Goal: Task Accomplishment & Management: Manage account settings

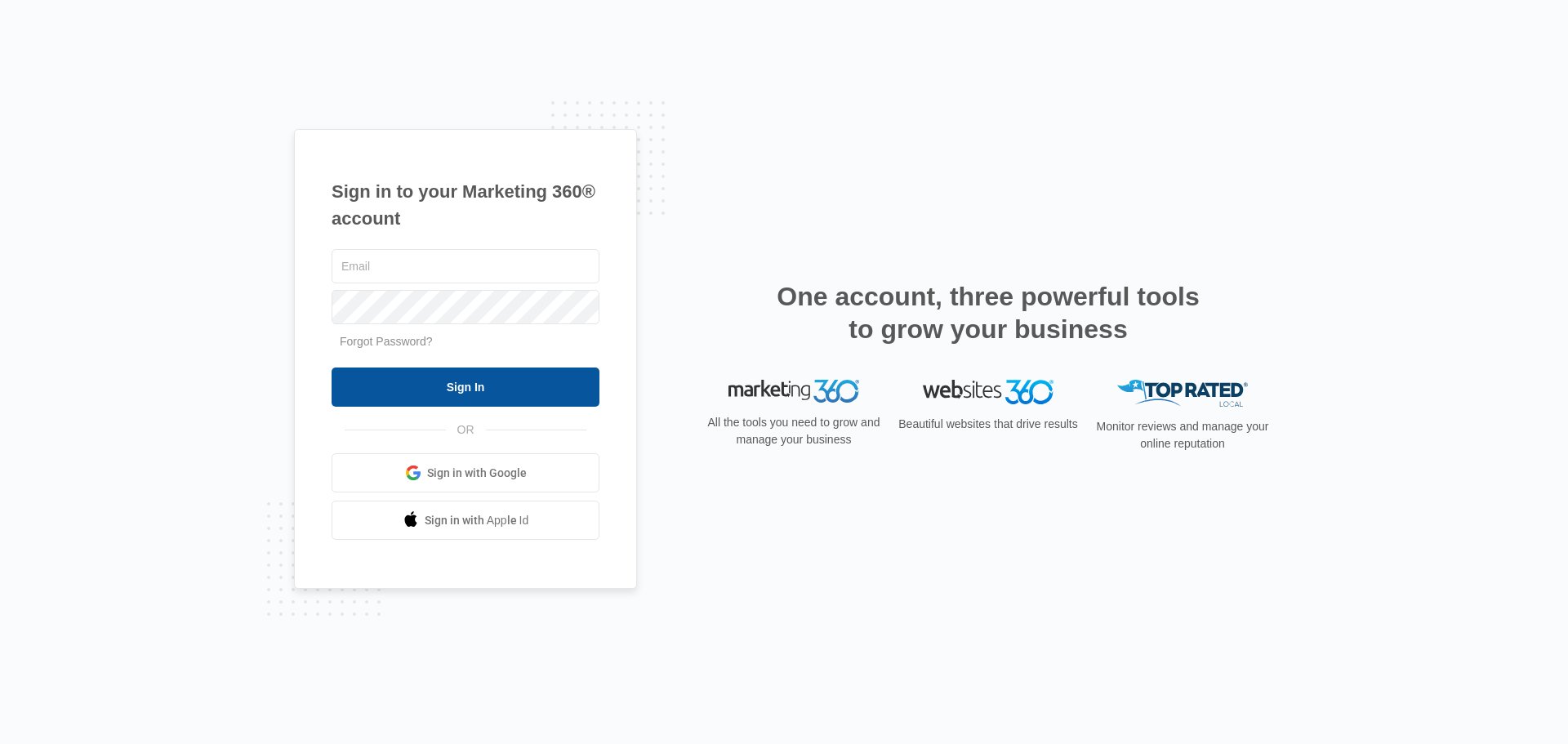
type input "[EMAIL_ADDRESS][DOMAIN_NAME]"
click at [457, 399] on input "Sign In" at bounding box center [466, 387] width 268 height 39
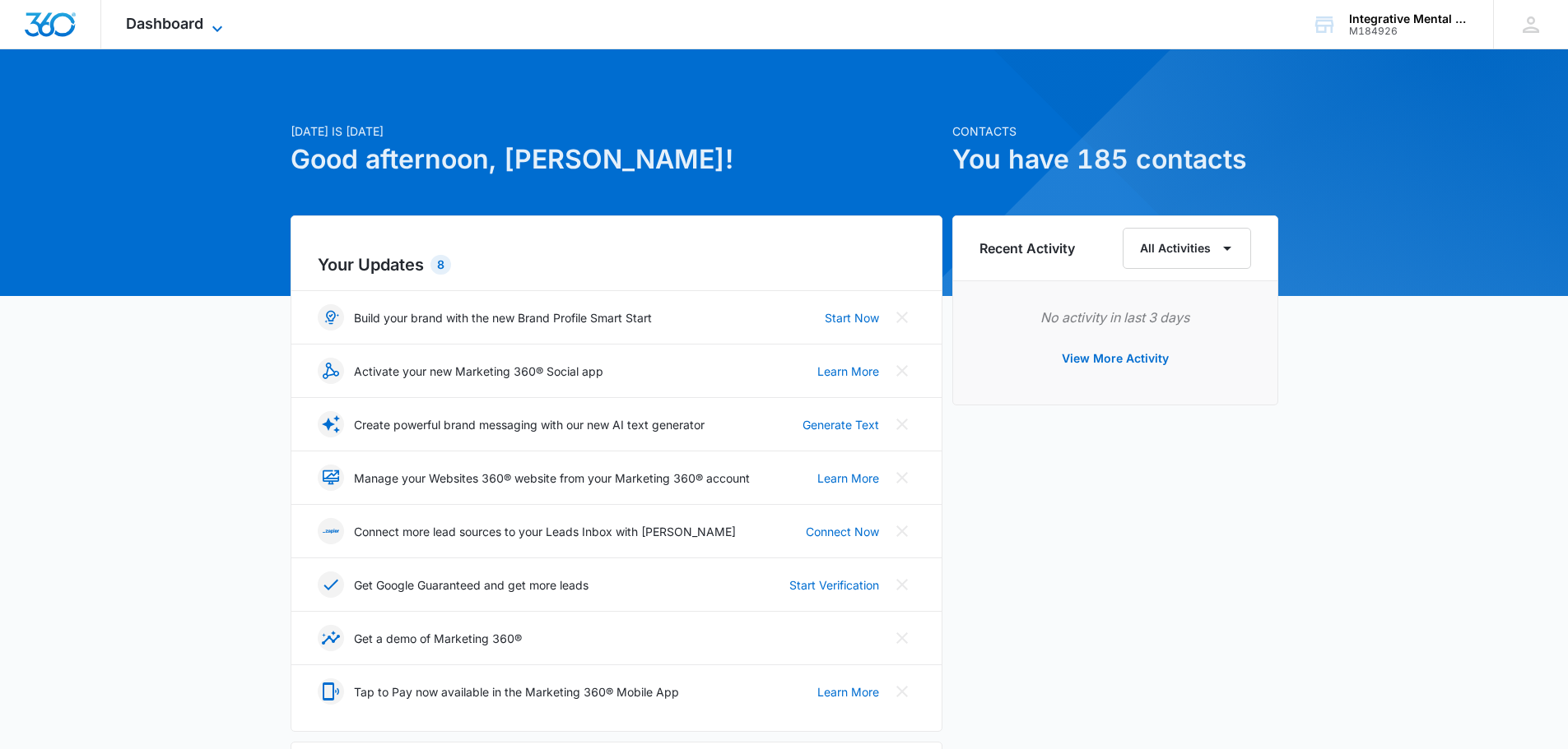
click at [186, 25] on span "Dashboard" at bounding box center [165, 23] width 77 height 17
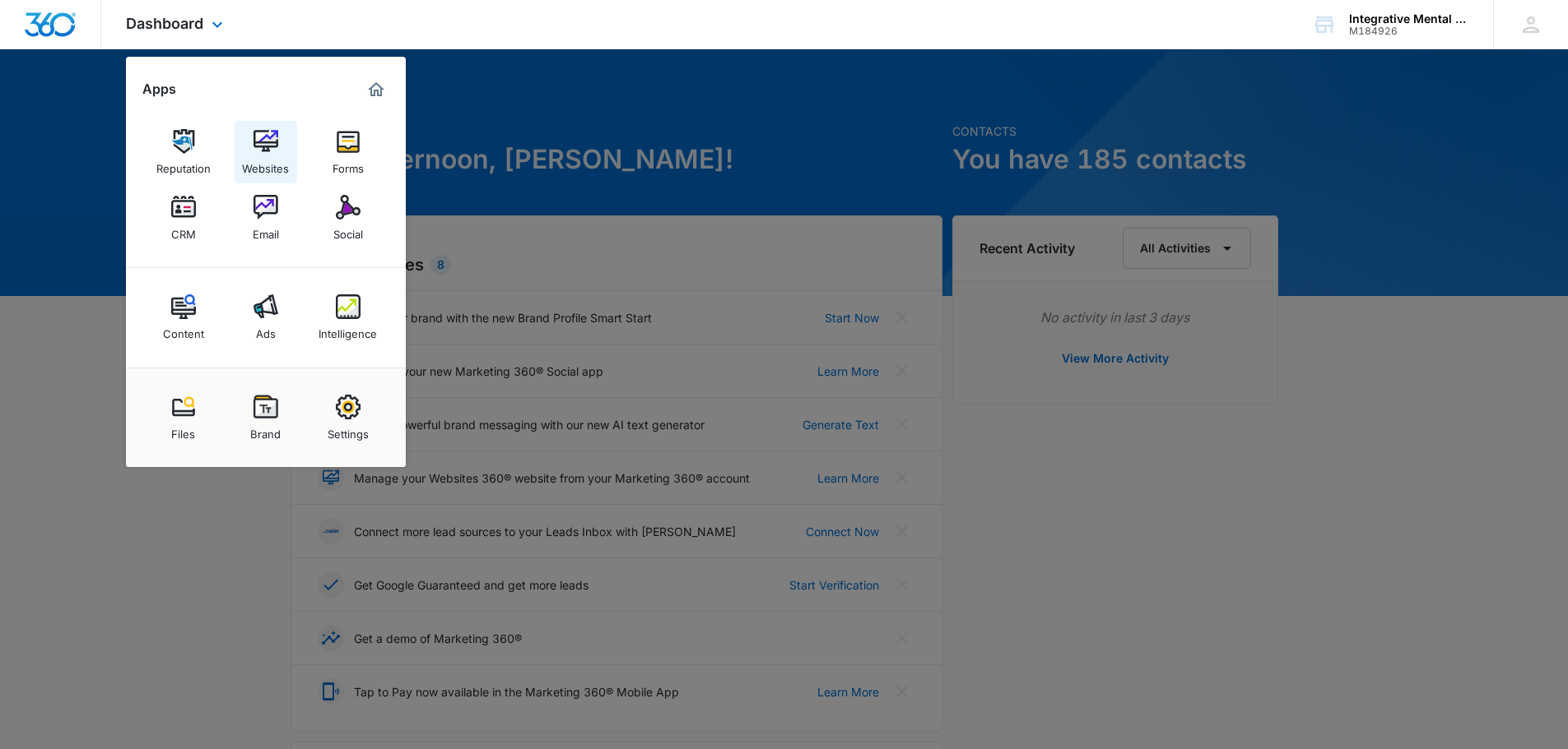
click at [263, 151] on img at bounding box center [265, 141] width 25 height 25
